Goal: Transaction & Acquisition: Download file/media

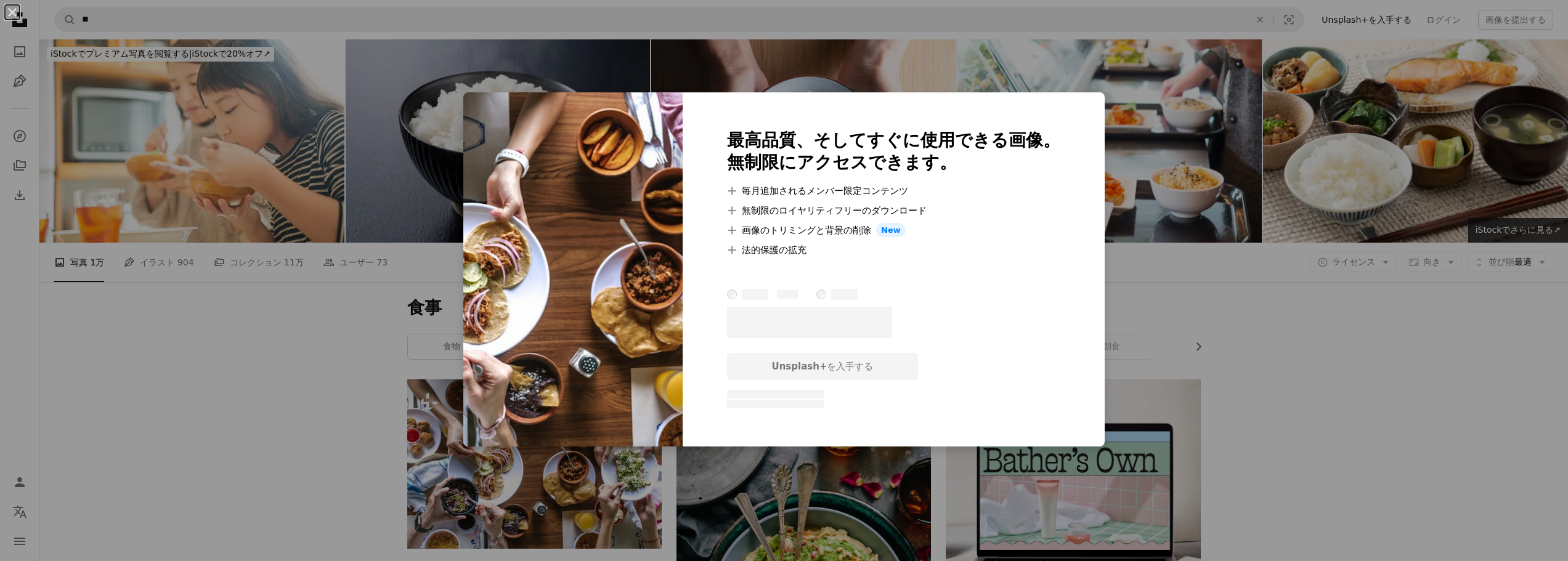
scroll to position [123, 0]
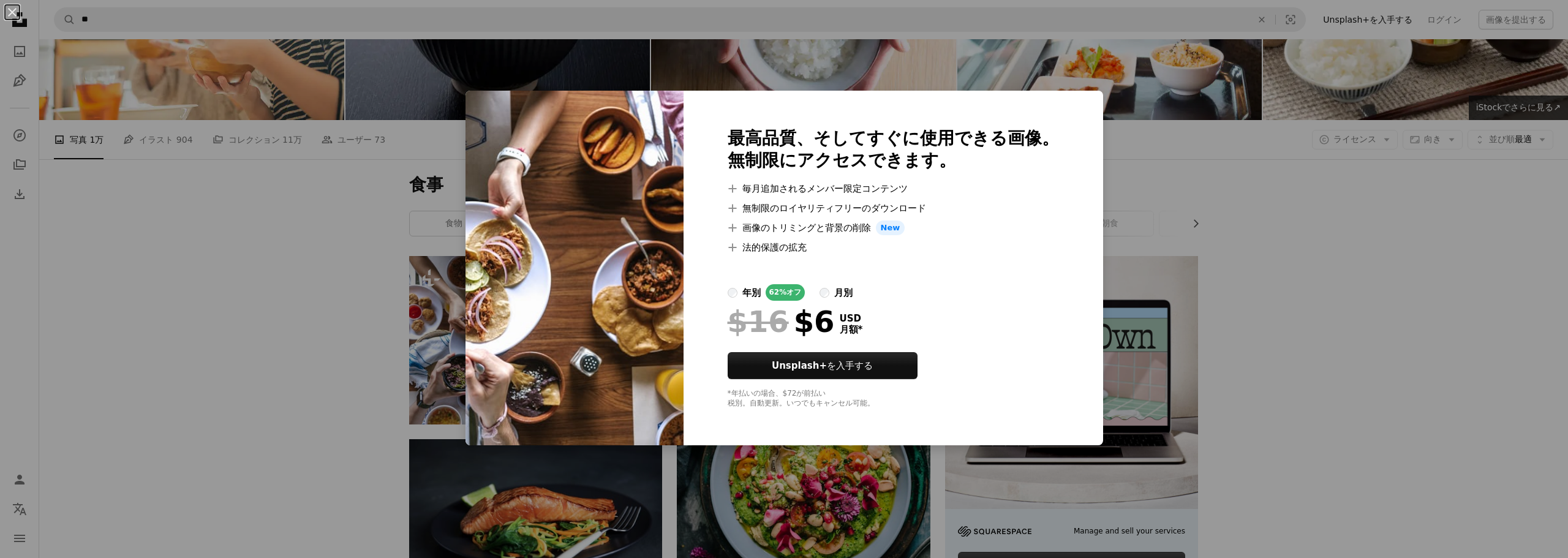
click at [1322, 377] on div "An X shape 最高品質、そしてすぐに使用できる画像。 無制限にアクセスできます。 A plus sign 毎月追加されるメンバー限定コンテンツ A p…" at bounding box center [784, 279] width 1568 height 558
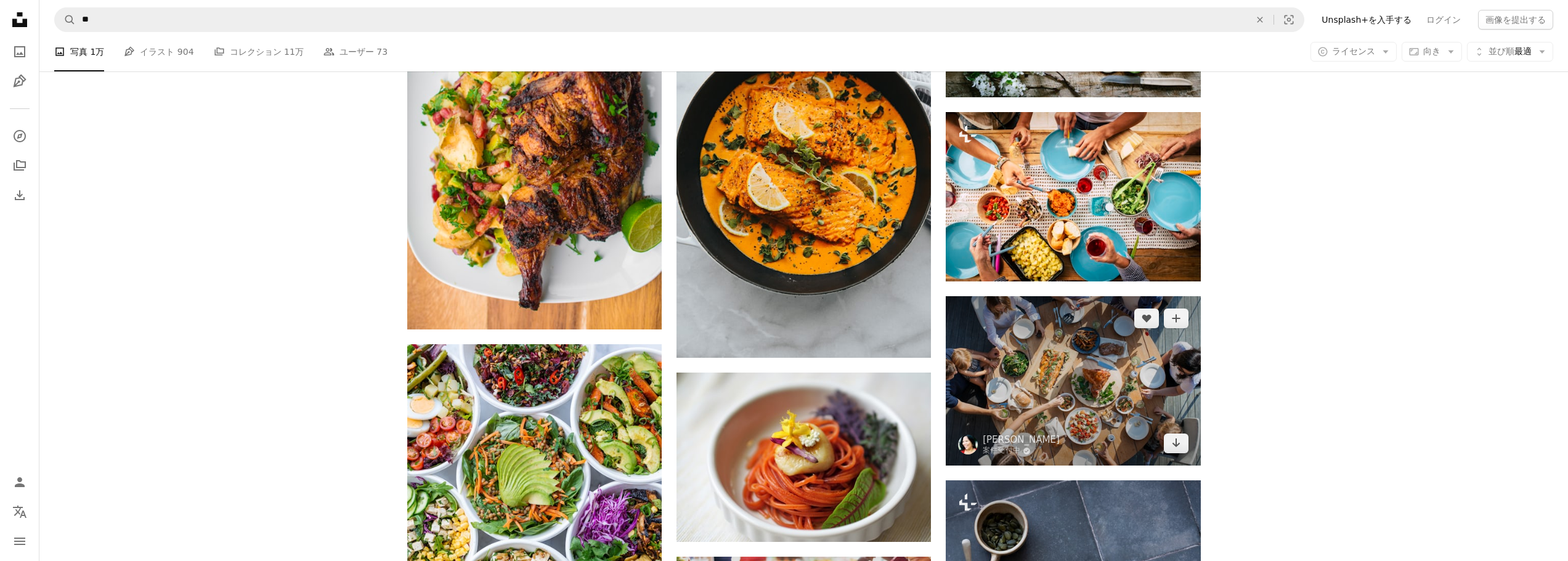
scroll to position [801, 0]
click at [1171, 443] on icon "Arrow pointing down" at bounding box center [1175, 442] width 10 height 15
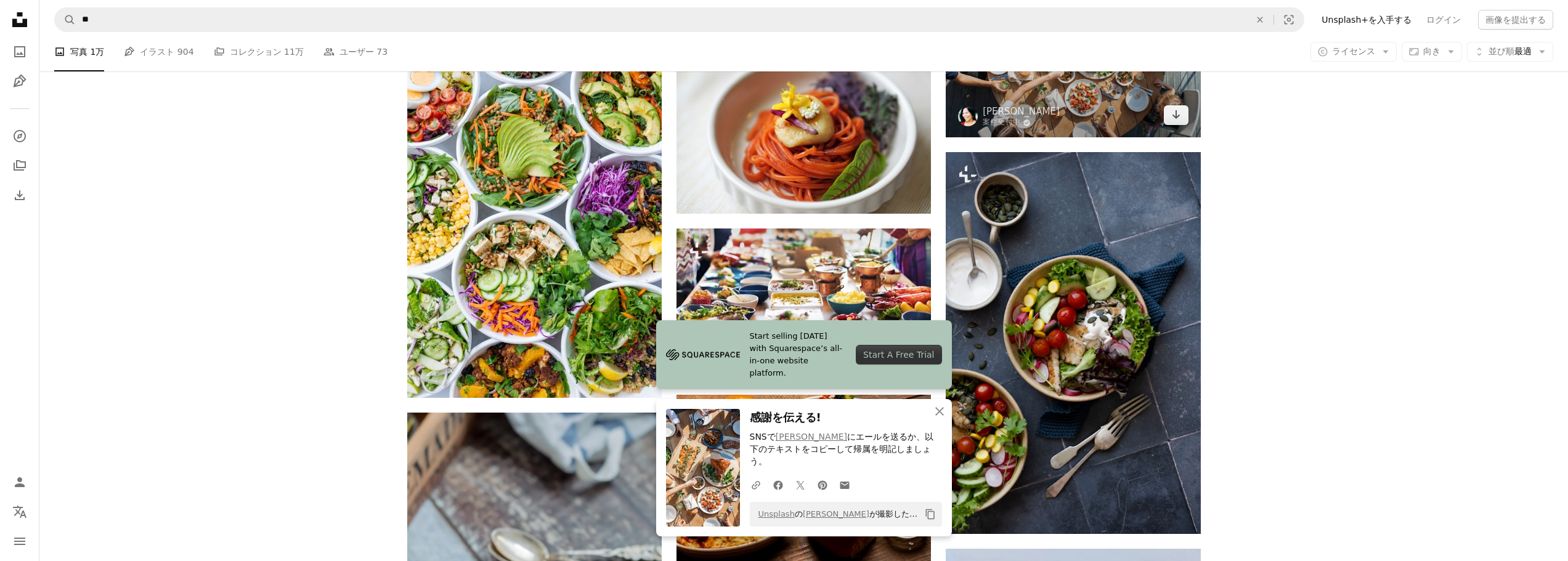
scroll to position [1232, 0]
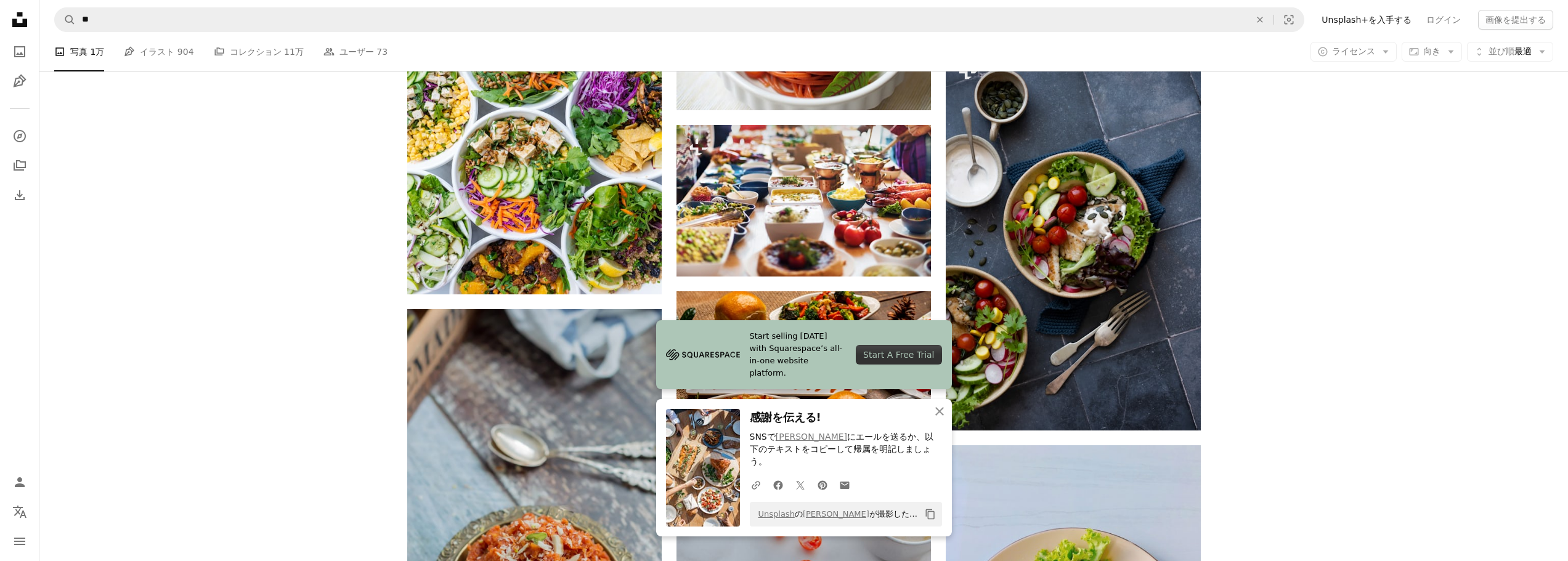
click at [1321, 316] on div "Plus sign for Unsplash+ A heart A plus sign Getty Images Unsplash+ 向け A lock ダウ…" at bounding box center [804, 273] width 1528 height 2250
click at [936, 419] on icon "An X shape" at bounding box center [939, 411] width 15 height 15
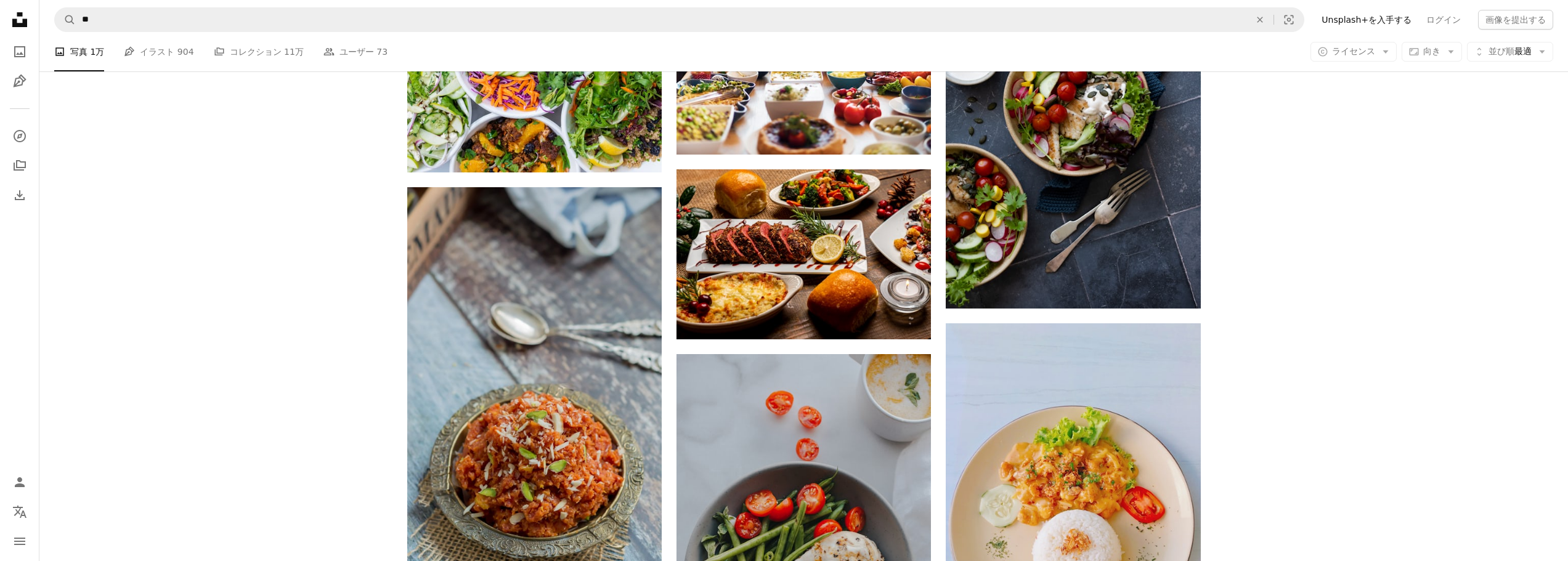
scroll to position [1355, 0]
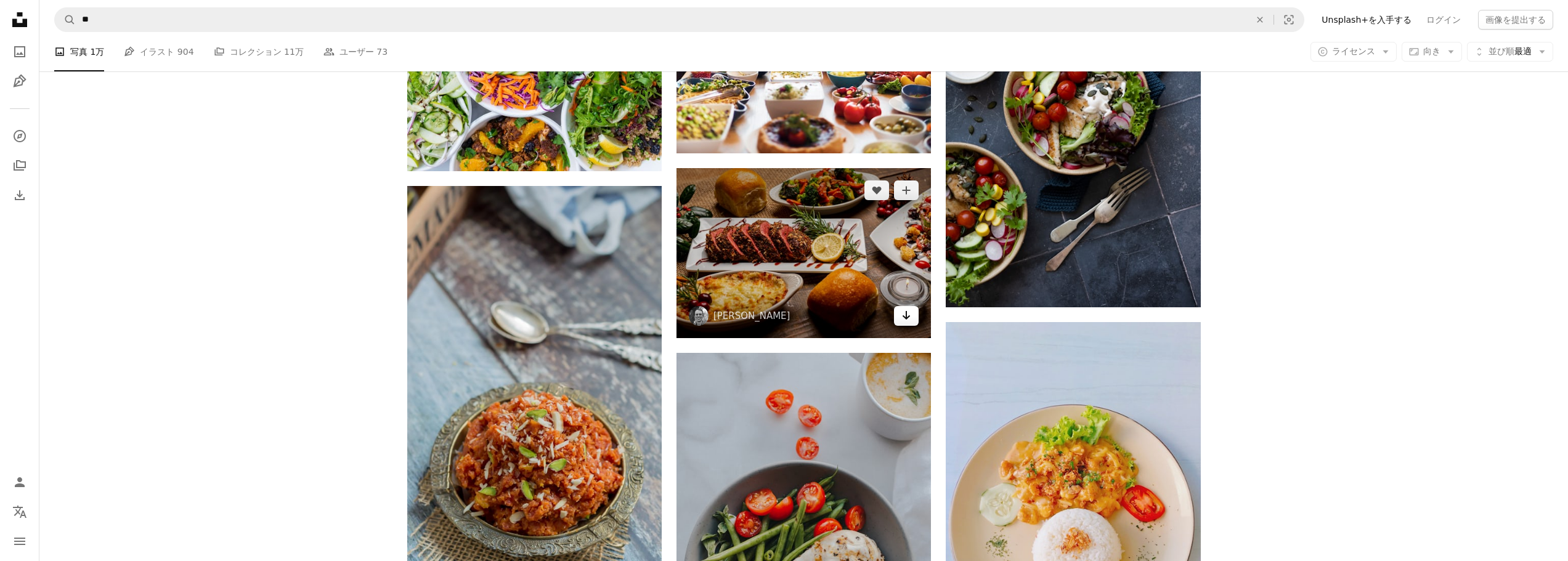
click at [902, 320] on icon "Arrow pointing down" at bounding box center [906, 315] width 10 height 15
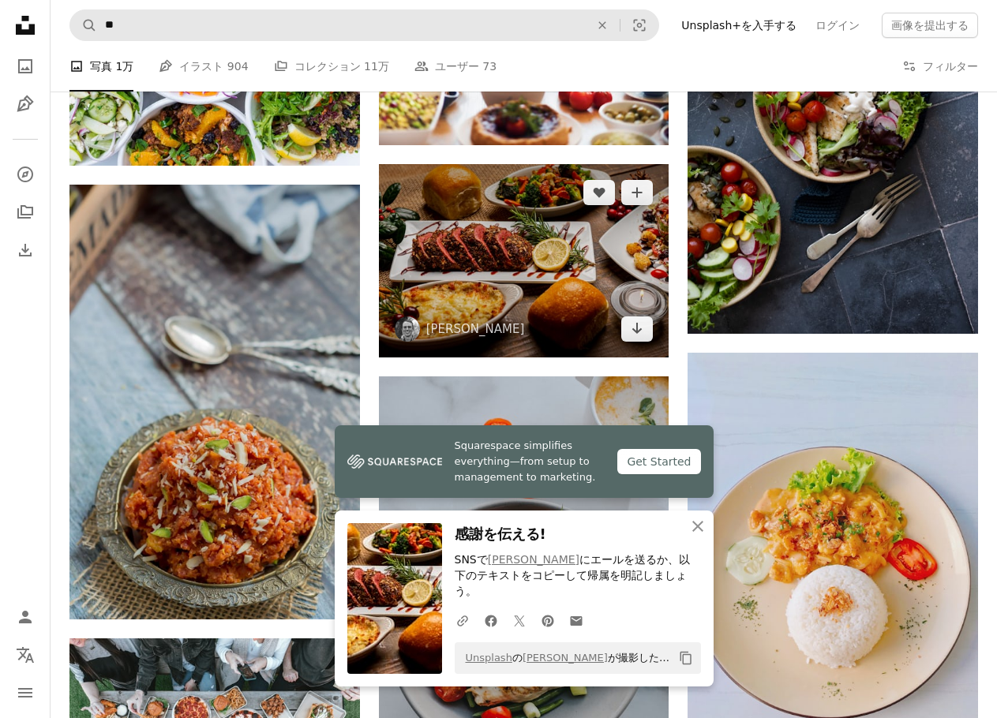
scroll to position [1544, 0]
